Goal: Find specific page/section: Find specific page/section

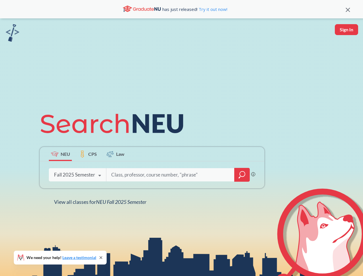
click at [181, 138] on icon at bounding box center [115, 124] width 150 height 32
click at [348, 9] on icon at bounding box center [348, 10] width 4 height 4
click at [347, 30] on div "NEU CPS Law Phrase search guarantees the exact search appears in the results. E…" at bounding box center [181, 156] width 363 height 276
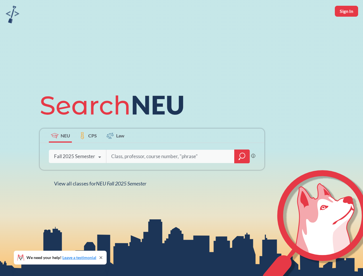
click at [60, 154] on div "Fall 2025 Semester" at bounding box center [74, 156] width 41 height 6
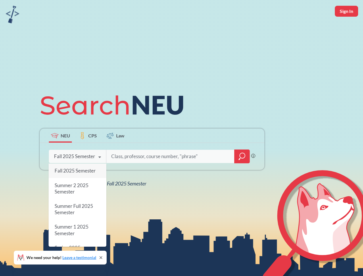
click at [88, 154] on div "Fall 2025 Semester" at bounding box center [74, 156] width 41 height 6
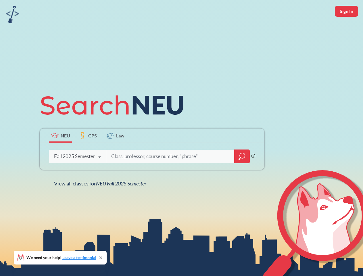
click at [116, 154] on input "search" at bounding box center [171, 156] width 120 height 12
click at [242, 175] on div "NEU CPS Law Phrase search guarantees the exact search appears in the results. E…" at bounding box center [152, 138] width 232 height 98
click at [77, 175] on div "NEU CPS Law Phrase search guarantees the exact search appears in the results. E…" at bounding box center [152, 138] width 232 height 98
click at [100, 176] on div "NEU CPS Law Phrase search guarantees the exact search appears in the results. E…" at bounding box center [152, 138] width 232 height 98
click at [102, 202] on div "NEU CPS Law Phrase search guarantees the exact search appears in the results. E…" at bounding box center [181, 138] width 363 height 276
